Goal: Ask a question: Seek information or help from site administrators or community

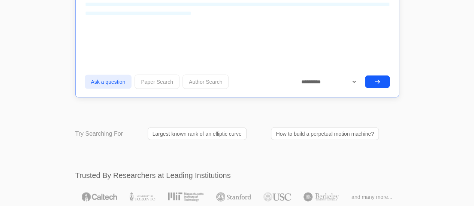
scroll to position [772, 0]
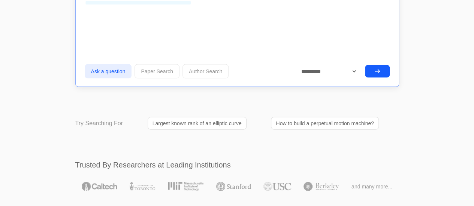
type textarea "**********"
click at [368, 70] on button "submit" at bounding box center [377, 71] width 25 height 13
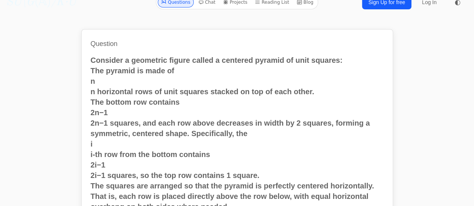
scroll to position [10, 0]
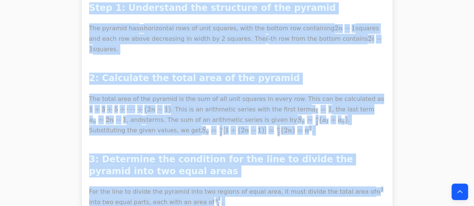
scroll to position [6390, 0]
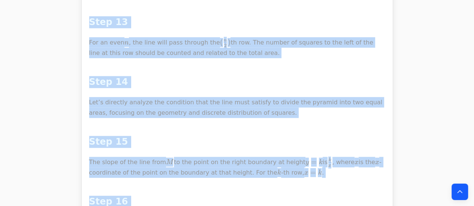
scroll to position [7882, 0]
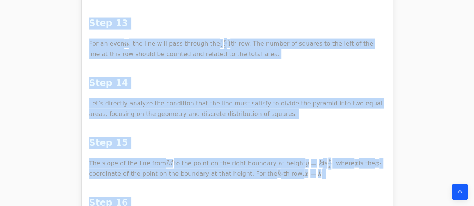
drag, startPoint x: 85, startPoint y: 25, endPoint x: 285, endPoint y: 81, distance: 208.3
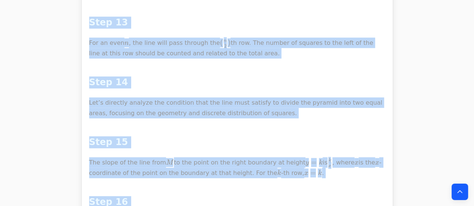
copy div "Sugaku-MA1 (slow) 0 Dig Deeper Follow up in Chat Of course. To ensure a complet…"
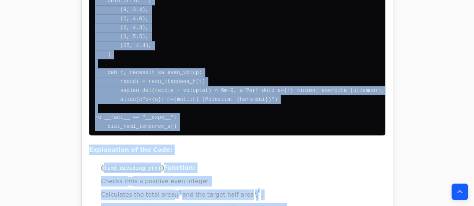
scroll to position [26367, 0]
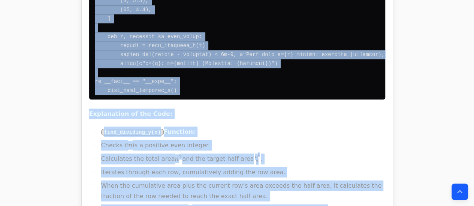
drag, startPoint x: 83, startPoint y: 60, endPoint x: 258, endPoint y: 133, distance: 189.5
copy div "Gemini 2.5 Flash 0 Dig Deeper Follow up in Chat I have carefully reviewed the p…"
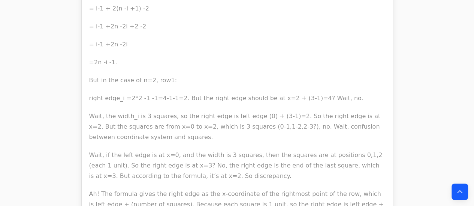
scroll to position [18437, 0]
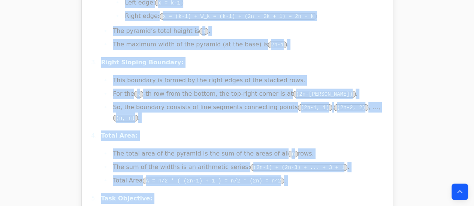
scroll to position [19782, 0]
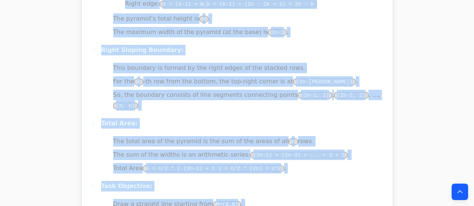
drag, startPoint x: 150, startPoint y: 160, endPoint x: 360, endPoint y: 48, distance: 237.9
copy div "Gemini 2.5 Flash 0 Dig Deeper Follow up in Chat I have carefully reviewed the p…"
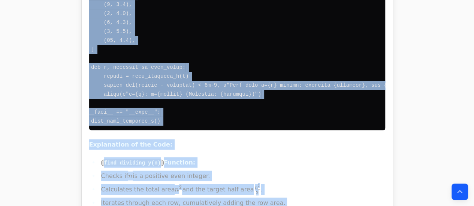
scroll to position [26367, 0]
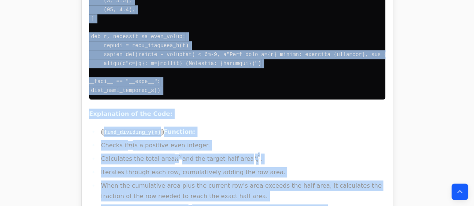
drag, startPoint x: 87, startPoint y: 65, endPoint x: 260, endPoint y: 124, distance: 182.5
copy div "o4-mini 0 Dig Deeper Follow up in Chat Here is a clean restatement of the setup…"
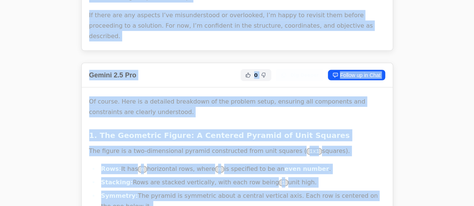
scroll to position [0, 0]
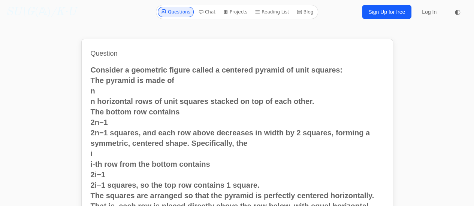
click at [274, 53] on h1 "Question" at bounding box center [237, 53] width 293 height 10
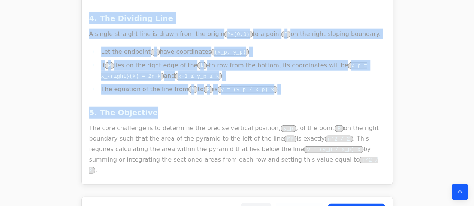
scroll to position [2381, 0]
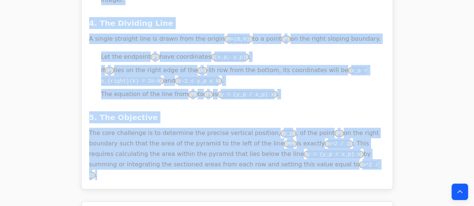
drag, startPoint x: 88, startPoint y: 31, endPoint x: 267, endPoint y: 72, distance: 182.8
copy div "Sugaku-MA1 (slow) 0 Dig Deeper Follow up in Chat Of course. To ensure a complet…"
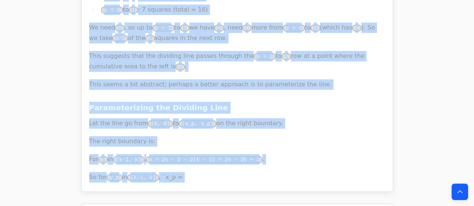
scroll to position [4534, 0]
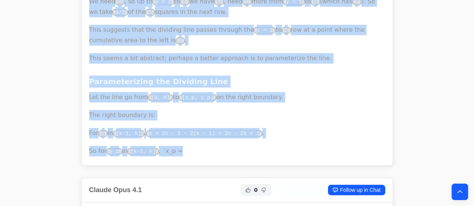
drag, startPoint x: 85, startPoint y: 55, endPoint x: 187, endPoint y: 26, distance: 106.4
copy div "DeepSeek V3 0 Dig Deeper Follow up in Chat Understanding the Problem Let’s brea…"
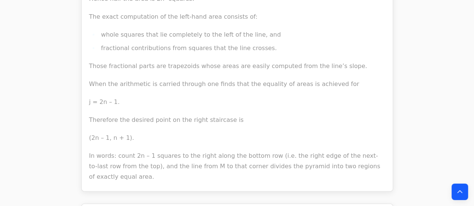
scroll to position [6079, 0]
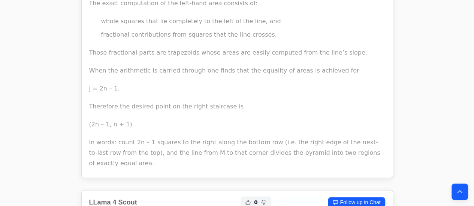
drag, startPoint x: 187, startPoint y: 26, endPoint x: 84, endPoint y: 33, distance: 103.2
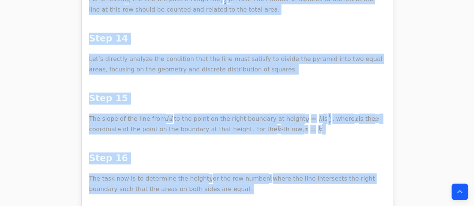
scroll to position [7883, 0]
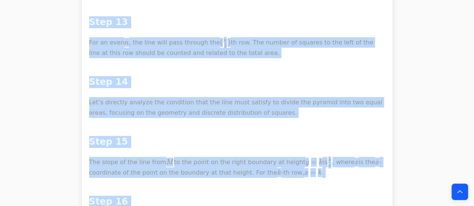
drag, startPoint x: 127, startPoint y: 203, endPoint x: 160, endPoint y: 75, distance: 132.3
copy div "Llama 4 Maverick 0 Dig Deeper Follow up in Chat Step 1 To start, we need to und…"
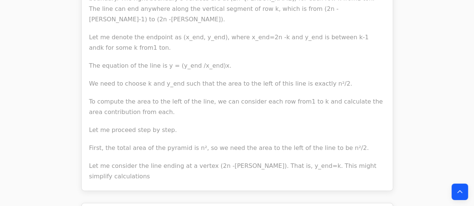
scroll to position [19221, 0]
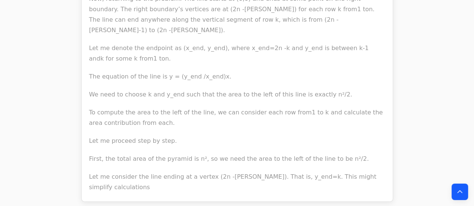
drag, startPoint x: 86, startPoint y: 48, endPoint x: 225, endPoint y: 69, distance: 140.5
copy div "Gemini 2.5 Flash 0 Dig Deeper Follow up in Chat I have carefully reviewed the p…"
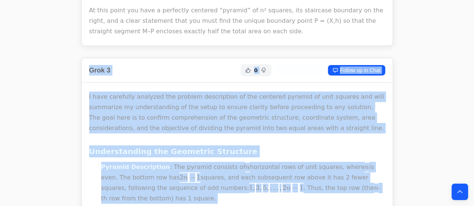
scroll to position [22491, 0]
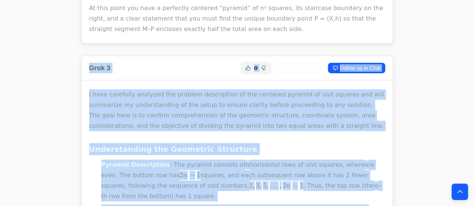
drag, startPoint x: 83, startPoint y: 24, endPoint x: 193, endPoint y: 151, distance: 168.0
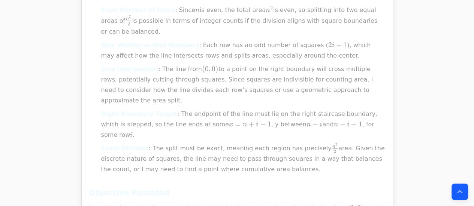
scroll to position [23415, 0]
drag, startPoint x: 79, startPoint y: 30, endPoint x: 233, endPoint y: 126, distance: 180.7
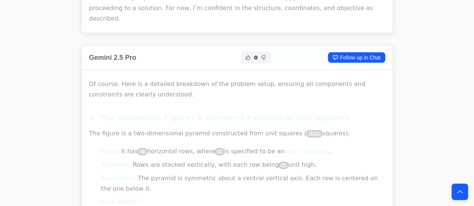
scroll to position [23855, 0]
drag, startPoint x: 207, startPoint y: 137, endPoint x: 73, endPoint y: 84, distance: 144.9
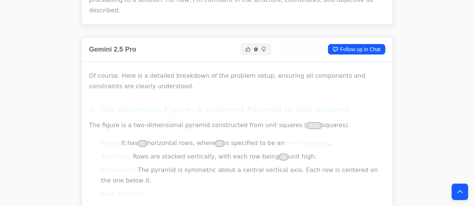
scroll to position [23846, 0]
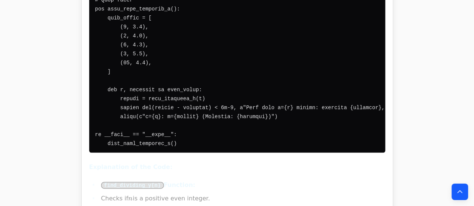
scroll to position [26367, 0]
